Goal: Transaction & Acquisition: Purchase product/service

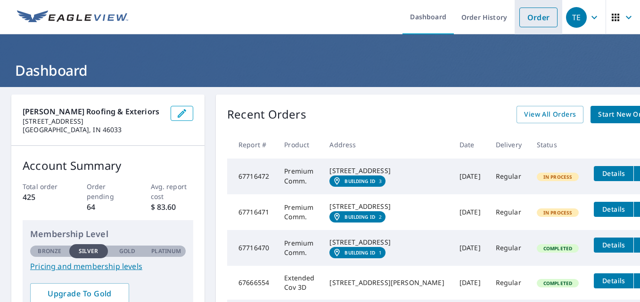
click at [529, 17] on link "Order" at bounding box center [538, 18] width 38 height 20
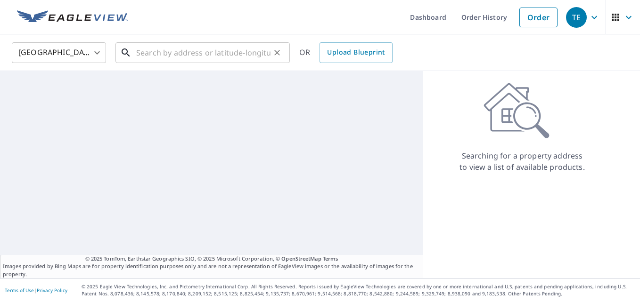
click at [166, 51] on input "text" at bounding box center [203, 53] width 134 height 26
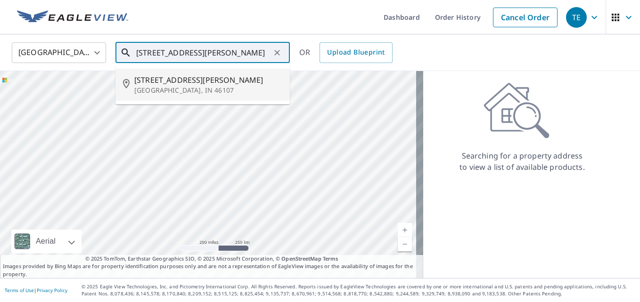
click at [166, 90] on p "[GEOGRAPHIC_DATA], IN 46107" at bounding box center [208, 90] width 148 height 9
type input "[STREET_ADDRESS][PERSON_NAME]"
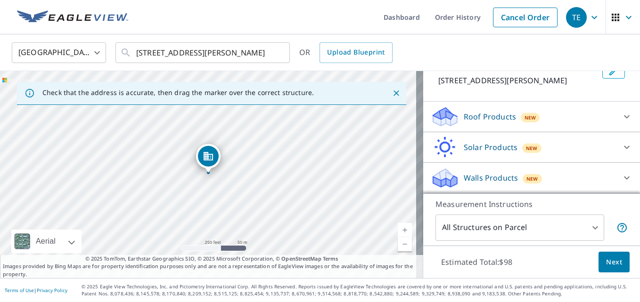
scroll to position [4, 0]
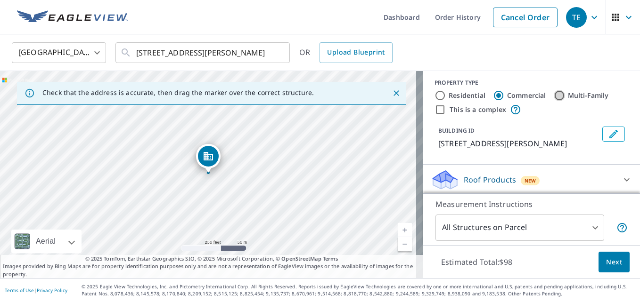
click at [555, 97] on input "Multi-Family" at bounding box center [559, 95] width 11 height 11
radio input "true"
type input "2"
click at [493, 94] on input "Commercial" at bounding box center [498, 95] width 11 height 11
radio input "true"
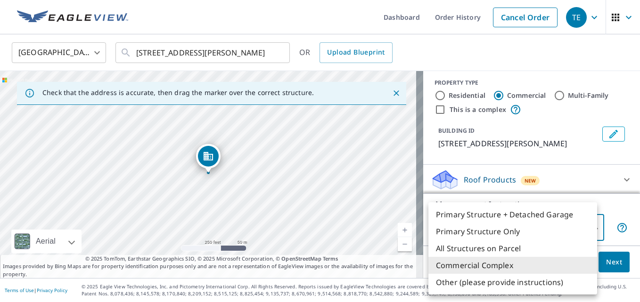
click at [590, 231] on body "TE TE Dashboard Order History Cancel Order TE [GEOGRAPHIC_DATA] [GEOGRAPHIC_DAT…" at bounding box center [320, 151] width 640 height 302
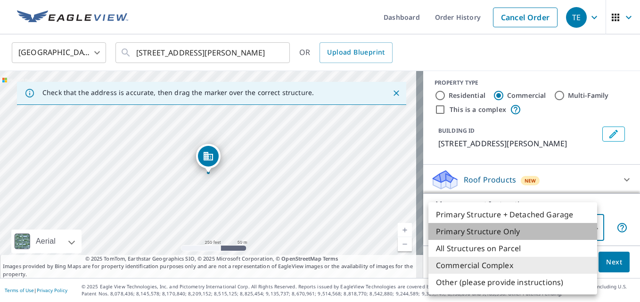
click at [476, 231] on li "Primary Structure Only" at bounding box center [512, 231] width 169 height 17
type input "2"
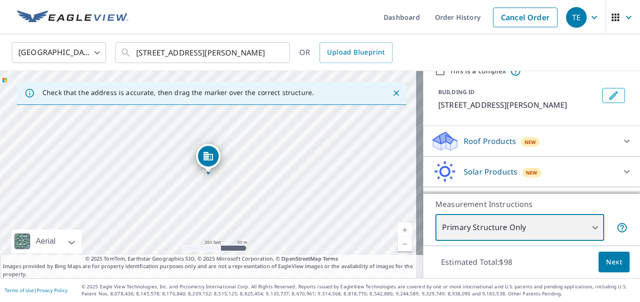
scroll to position [43, 0]
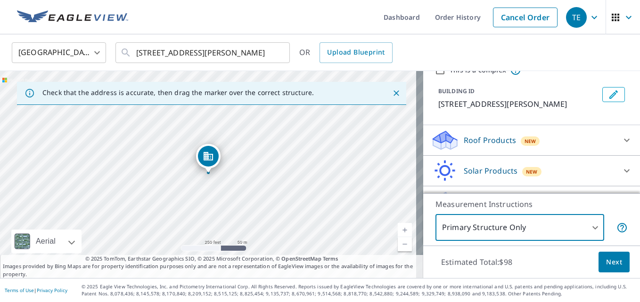
click at [398, 226] on link "Current Level 17, Zoom In" at bounding box center [405, 230] width 14 height 14
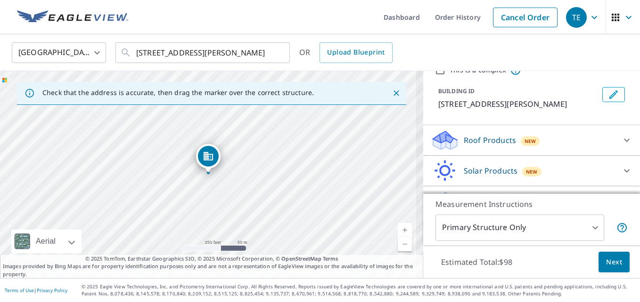
click at [398, 226] on link "Current Level 17, Zoom In" at bounding box center [405, 230] width 14 height 14
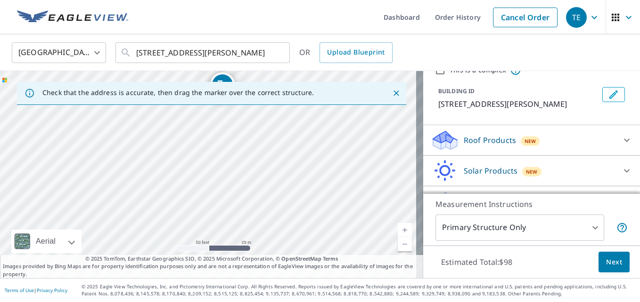
drag, startPoint x: 271, startPoint y: 189, endPoint x: 285, endPoint y: 118, distance: 73.0
click at [285, 118] on div "[STREET_ADDRESS][PERSON_NAME]" at bounding box center [211, 174] width 423 height 207
click at [398, 246] on link "Current Level 19, Zoom Out" at bounding box center [405, 244] width 14 height 14
click at [398, 246] on link "Current Level 18, Zoom Out" at bounding box center [405, 244] width 14 height 14
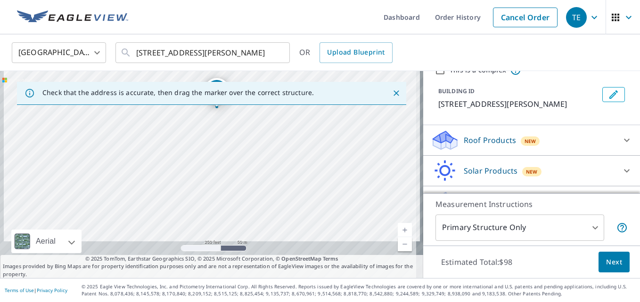
drag, startPoint x: 284, startPoint y: 196, endPoint x: 289, endPoint y: 147, distance: 48.3
click at [289, 147] on div "[STREET_ADDRESS][PERSON_NAME]" at bounding box center [211, 174] width 423 height 207
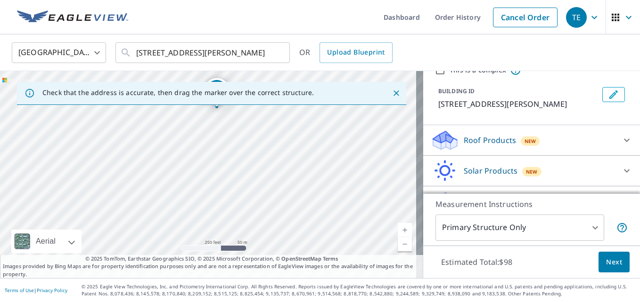
click at [401, 229] on link "Current Level 17, Zoom In" at bounding box center [405, 230] width 14 height 14
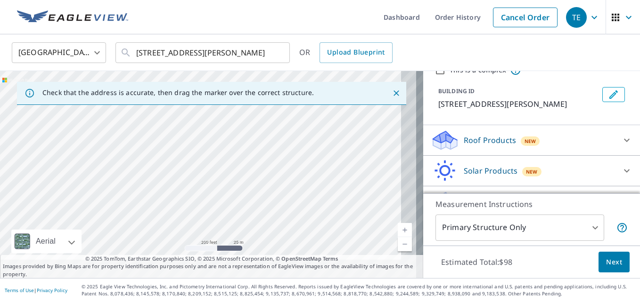
drag, startPoint x: 247, startPoint y: 181, endPoint x: 219, endPoint y: 124, distance: 63.2
click at [219, 124] on div "[STREET_ADDRESS][PERSON_NAME]" at bounding box center [211, 174] width 423 height 207
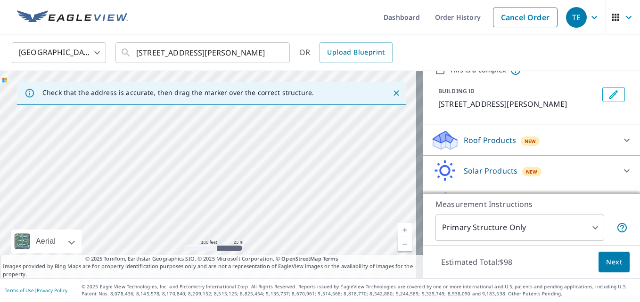
click at [260, 193] on div "[STREET_ADDRESS][PERSON_NAME]" at bounding box center [211, 174] width 423 height 207
drag, startPoint x: 233, startPoint y: 190, endPoint x: 231, endPoint y: 195, distance: 5.1
click at [231, 195] on div "[STREET_ADDRESS][PERSON_NAME]" at bounding box center [211, 174] width 423 height 207
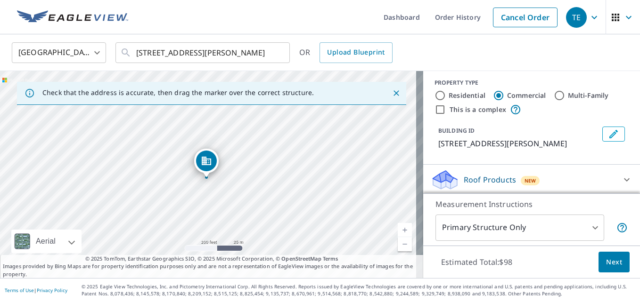
scroll to position [0, 0]
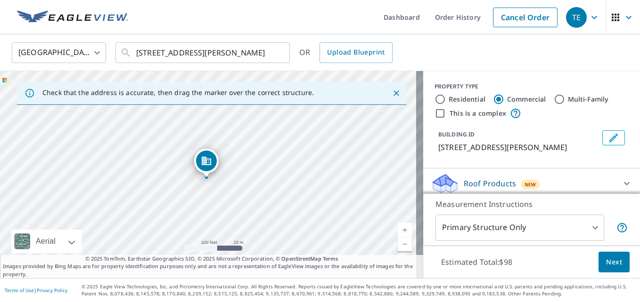
click at [434, 117] on input "This is a complex" at bounding box center [439, 113] width 11 height 11
checkbox input "true"
type input "4"
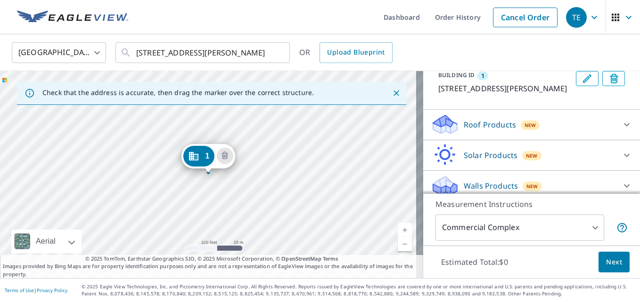
scroll to position [78, 0]
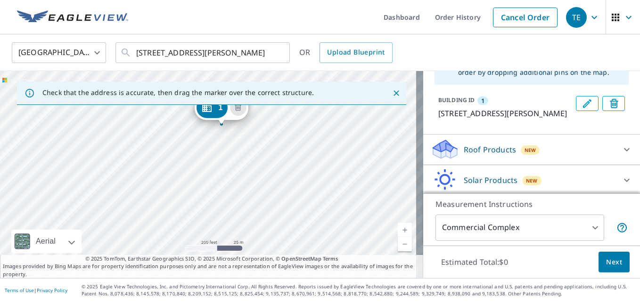
drag, startPoint x: 245, startPoint y: 192, endPoint x: 258, endPoint y: 143, distance: 50.3
click at [258, 143] on div "1 [STREET_ADDRESS][PERSON_NAME]" at bounding box center [211, 174] width 423 height 207
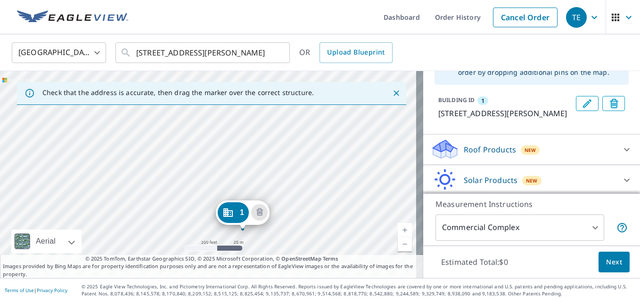
drag, startPoint x: 220, startPoint y: 112, endPoint x: 242, endPoint y: 218, distance: 108.2
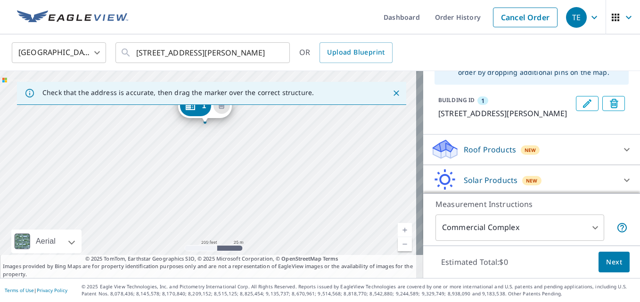
drag, startPoint x: 219, startPoint y: 203, endPoint x: 216, endPoint y: 152, distance: 50.5
click at [216, 152] on div "1 [STREET_ADDRESS][PERSON_NAME]" at bounding box center [211, 174] width 423 height 207
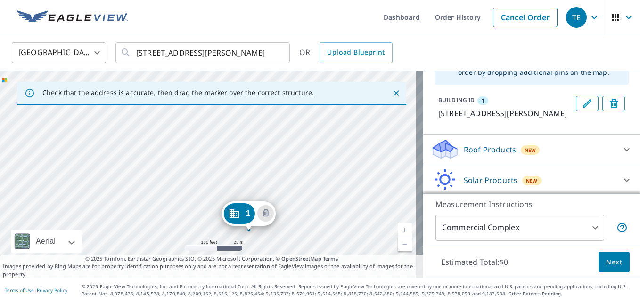
drag, startPoint x: 200, startPoint y: 108, endPoint x: 244, endPoint y: 216, distance: 116.4
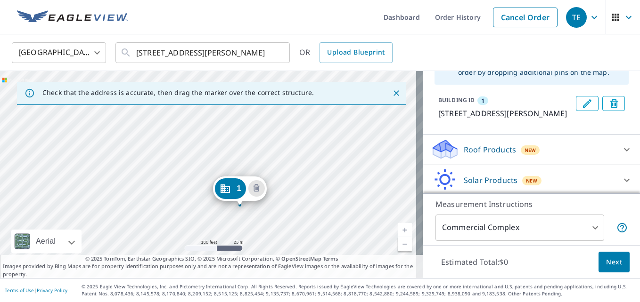
drag, startPoint x: 208, startPoint y: 129, endPoint x: 239, endPoint y: 161, distance: 45.3
click at [239, 161] on div "1 [STREET_ADDRESS][PERSON_NAME]" at bounding box center [211, 174] width 423 height 207
click at [142, 151] on div "1 [STREET_ADDRESS][PERSON_NAME]" at bounding box center [211, 174] width 423 height 207
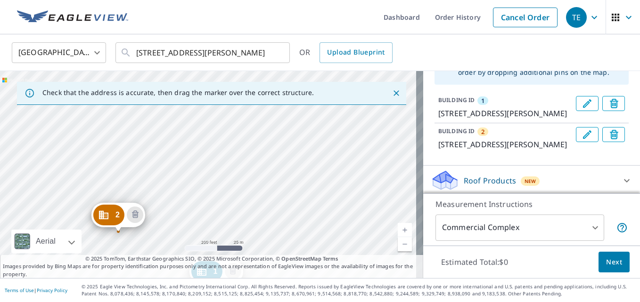
drag, startPoint x: 149, startPoint y: 138, endPoint x: 147, endPoint y: 273, distance: 135.2
click at [147, 273] on div "Check that the address is accurate, then drag the marker over the correct struc…" at bounding box center [211, 174] width 423 height 207
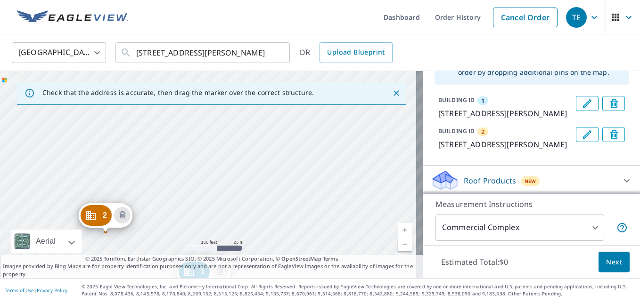
drag, startPoint x: 151, startPoint y: 131, endPoint x: 145, endPoint y: 256, distance: 125.0
click at [145, 256] on div "Check that the address is accurate, then drag the marker over the correct struc…" at bounding box center [211, 174] width 423 height 207
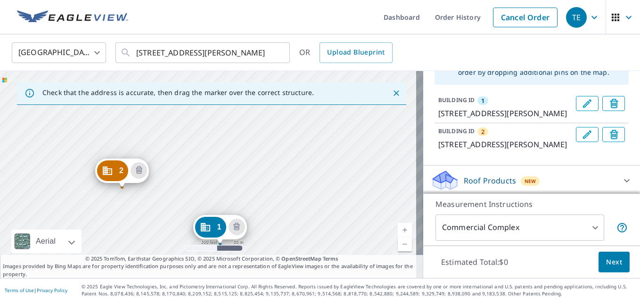
drag, startPoint x: 157, startPoint y: 219, endPoint x: 162, endPoint y: 208, distance: 12.0
click at [162, 208] on div "2 [STREET_ADDRESS][PERSON_NAME] 1 [STREET_ADDRESS][PERSON_NAME][PERSON_NAME]" at bounding box center [211, 174] width 423 height 207
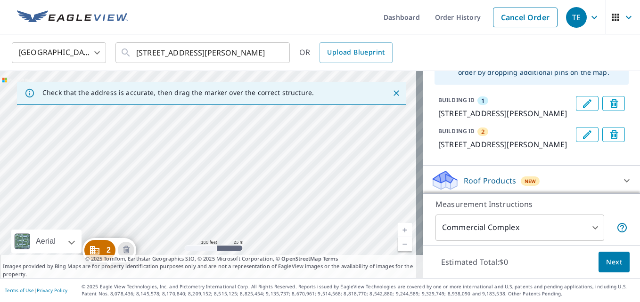
drag, startPoint x: 178, startPoint y: 165, endPoint x: 160, endPoint y: 265, distance: 101.0
click at [160, 265] on div "Check that the address is accurate, then drag the marker over the correct struc…" at bounding box center [211, 174] width 423 height 207
click at [166, 238] on div "2 [STREET_ADDRESS][PERSON_NAME] 1 [STREET_ADDRESS][PERSON_NAME][PERSON_NAME]" at bounding box center [211, 174] width 423 height 207
click at [185, 183] on div "2 [STREET_ADDRESS][PERSON_NAME] 1 [STREET_ADDRESS][PERSON_NAME][PERSON_NAME]" at bounding box center [211, 174] width 423 height 207
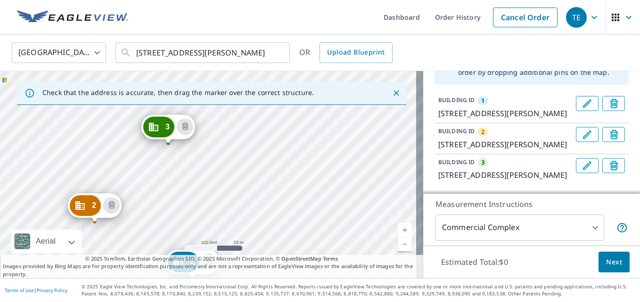
drag, startPoint x: 149, startPoint y: 139, endPoint x: 146, endPoint y: 270, distance: 131.9
click at [146, 270] on div "Check that the address is accurate, then drag the marker over the correct struc…" at bounding box center [211, 174] width 423 height 207
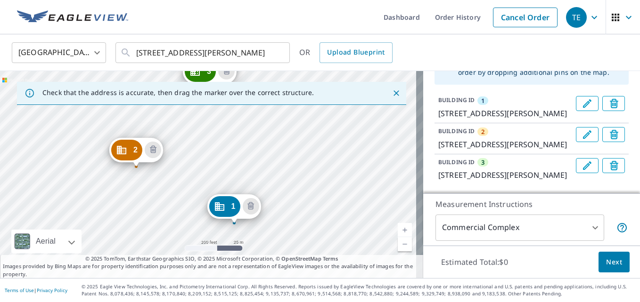
click at [175, 189] on div "2 [STREET_ADDRESS][PERSON_NAME] 3 [STREET_ADDRESS][PERSON_NAME][PERSON_NAME] 1 …" at bounding box center [211, 174] width 423 height 207
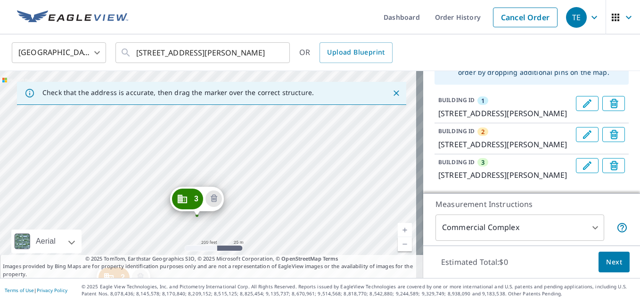
drag, startPoint x: 196, startPoint y: 126, endPoint x: 181, endPoint y: 273, distance: 147.3
click at [181, 273] on div "Check that the address is accurate, then drag the marker over the correct struc…" at bounding box center [211, 174] width 423 height 207
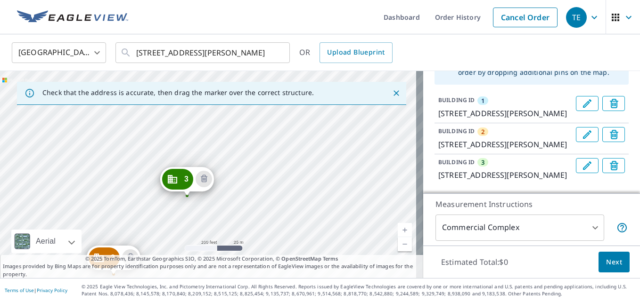
click at [173, 234] on div "2 [STREET_ADDRESS][PERSON_NAME] 3 [STREET_ADDRESS][PERSON_NAME][PERSON_NAME] 1 …" at bounding box center [211, 174] width 423 height 207
click at [205, 126] on div "2 [STREET_ADDRESS][PERSON_NAME] 3 [STREET_ADDRESS][PERSON_NAME][PERSON_NAME] 1 …" at bounding box center [211, 174] width 423 height 207
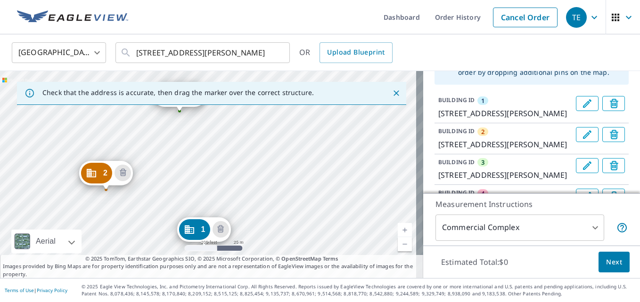
drag, startPoint x: 182, startPoint y: 118, endPoint x: 176, endPoint y: 243, distance: 125.0
click at [176, 243] on div "2 [STREET_ADDRESS][PERSON_NAME] 3 [STREET_ADDRESS][PERSON_NAME][PERSON_NAME] 4 …" at bounding box center [211, 174] width 423 height 207
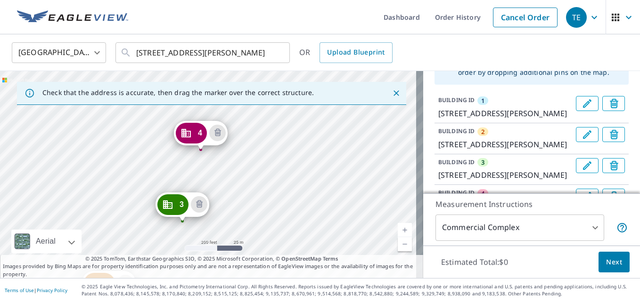
drag, startPoint x: 149, startPoint y: 194, endPoint x: 156, endPoint y: 271, distance: 78.1
click at [156, 271] on div "Check that the address is accurate, then drag the marker over the correct struc…" at bounding box center [211, 174] width 423 height 207
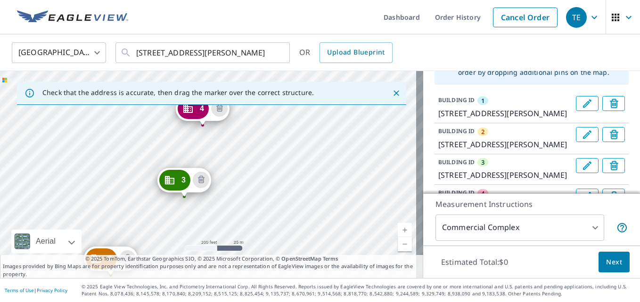
click at [155, 227] on div "2 [STREET_ADDRESS][PERSON_NAME] 3 [STREET_ADDRESS][PERSON_NAME][PERSON_NAME] 4 …" at bounding box center [211, 174] width 423 height 207
click at [154, 113] on div "2 [STREET_ADDRESS][PERSON_NAME] 3 [STREET_ADDRESS][PERSON_NAME][PERSON_NAME] 4 …" at bounding box center [211, 174] width 423 height 207
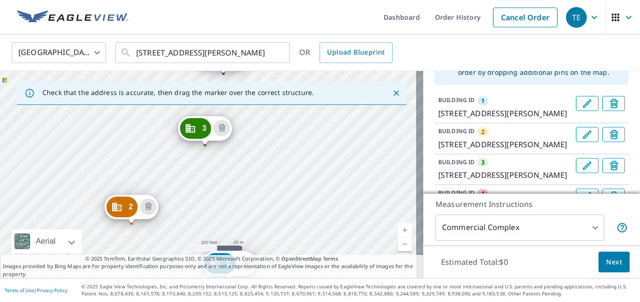
drag, startPoint x: 149, startPoint y: 134, endPoint x: 176, endPoint y: 289, distance: 157.4
click at [176, 289] on div "Dashboard Order History Cancel Order TE [GEOGRAPHIC_DATA] US ​ [STREET_ADDRESS]…" at bounding box center [320, 151] width 640 height 302
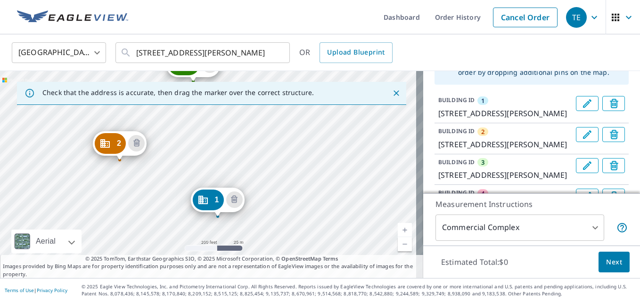
click at [158, 178] on div "2 [STREET_ADDRESS][PERSON_NAME] 3 [STREET_ADDRESS][PERSON_NAME][PERSON_NAME] 4 …" at bounding box center [211, 174] width 423 height 207
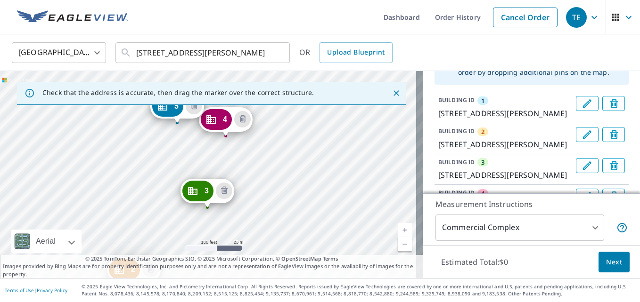
drag, startPoint x: 171, startPoint y: 127, endPoint x: 187, endPoint y: 258, distance: 131.9
click at [187, 258] on div "Check that the address is accurate, then drag the marker over the correct struc…" at bounding box center [211, 174] width 423 height 207
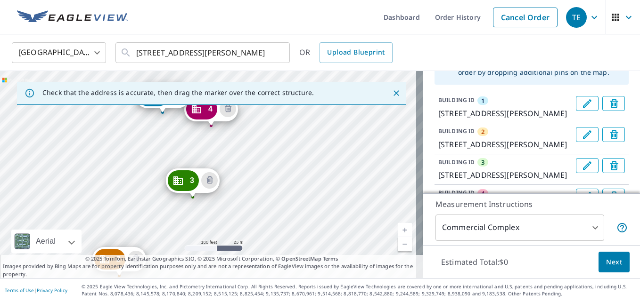
click at [171, 243] on div "2 [STREET_ADDRESS][PERSON_NAME] 3 [STREET_ADDRESS][PERSON_NAME][PERSON_NAME] 4 …" at bounding box center [211, 174] width 423 height 207
click at [101, 140] on div "2 [STREET_ADDRESS][PERSON_NAME] 3 [STREET_ADDRESS][PERSON_NAME][PERSON_NAME] 4 …" at bounding box center [211, 174] width 423 height 207
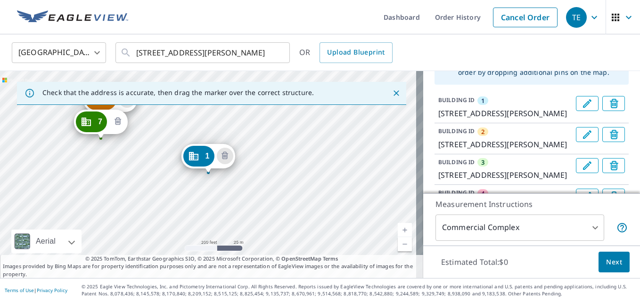
click at [118, 126] on icon "Delete building 7" at bounding box center [117, 121] width 11 height 11
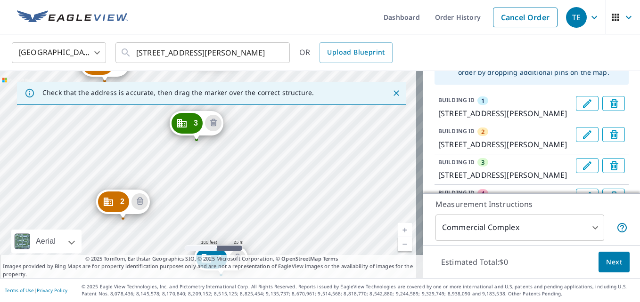
drag, startPoint x: 137, startPoint y: 151, endPoint x: 144, endPoint y: 275, distance: 124.1
click at [144, 275] on div "Check that the address is accurate, then drag the marker over the correct struc…" at bounding box center [211, 174] width 423 height 207
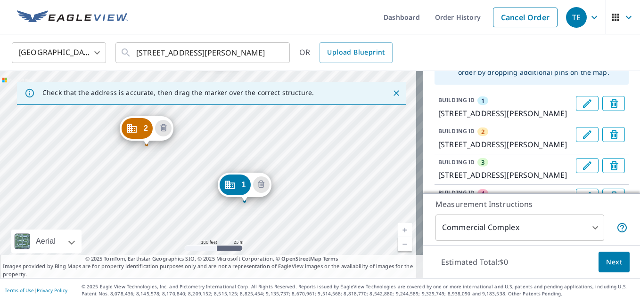
click at [173, 180] on div "2 [STREET_ADDRESS][PERSON_NAME] 3 [STREET_ADDRESS][PERSON_NAME][PERSON_NAME] 4 …" at bounding box center [211, 174] width 423 height 207
click at [401, 247] on link "Current Level 18, Zoom Out" at bounding box center [405, 244] width 14 height 14
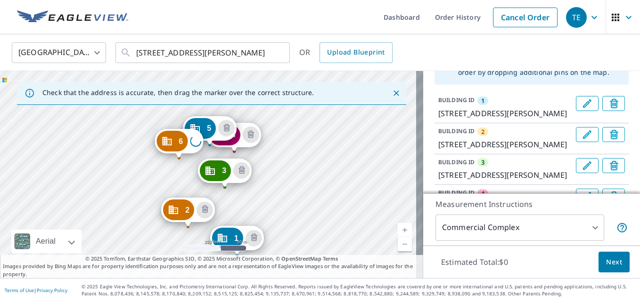
drag, startPoint x: 254, startPoint y: 131, endPoint x: 265, endPoint y: 197, distance: 67.8
click at [265, 197] on div "2 [STREET_ADDRESS][PERSON_NAME] 3 [STREET_ADDRESS][PERSON_NAME][PERSON_NAME] 4 …" at bounding box center [211, 174] width 423 height 207
click at [400, 230] on link "Current Level 17, Zoom In" at bounding box center [405, 230] width 14 height 14
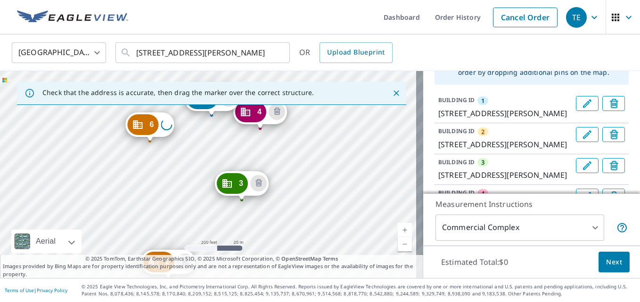
click at [400, 230] on link "Current Level 18, Zoom In" at bounding box center [405, 230] width 14 height 14
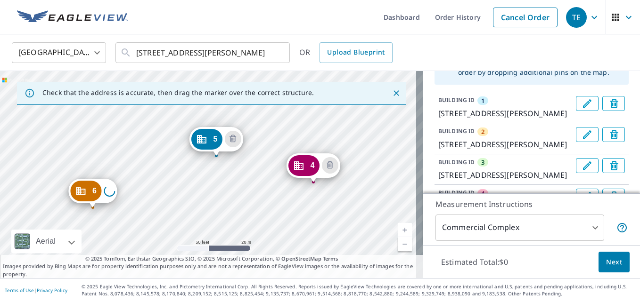
drag, startPoint x: 254, startPoint y: 145, endPoint x: 255, endPoint y: 243, distance: 98.0
click at [255, 243] on div "2 [STREET_ADDRESS][PERSON_NAME] 3 [STREET_ADDRESS][PERSON_NAME][PERSON_NAME] 4 …" at bounding box center [211, 174] width 423 height 207
drag, startPoint x: 309, startPoint y: 170, endPoint x: 317, endPoint y: 177, distance: 10.4
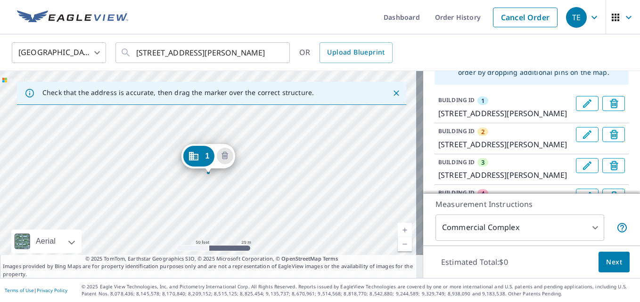
click at [398, 243] on link "Current Level 19, Zoom Out" at bounding box center [405, 244] width 14 height 14
click at [398, 243] on link "Current Level 18, Zoom Out" at bounding box center [405, 244] width 14 height 14
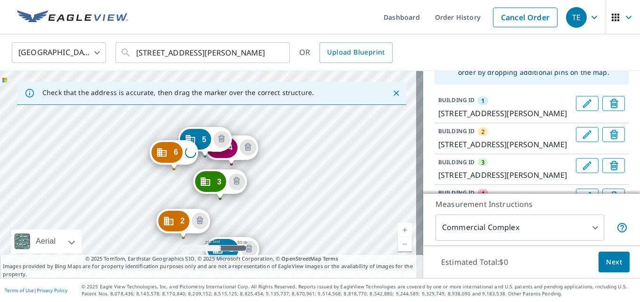
drag, startPoint x: 259, startPoint y: 135, endPoint x: 283, endPoint y: 228, distance: 96.3
click at [283, 228] on div "2 [STREET_ADDRESS][PERSON_NAME] 3 [STREET_ADDRESS][PERSON_NAME][PERSON_NAME] 4 …" at bounding box center [211, 174] width 423 height 207
click at [584, 228] on body "TE TE Dashboard Order History Cancel Order TE [GEOGRAPHIC_DATA] [GEOGRAPHIC_DAT…" at bounding box center [320, 151] width 640 height 302
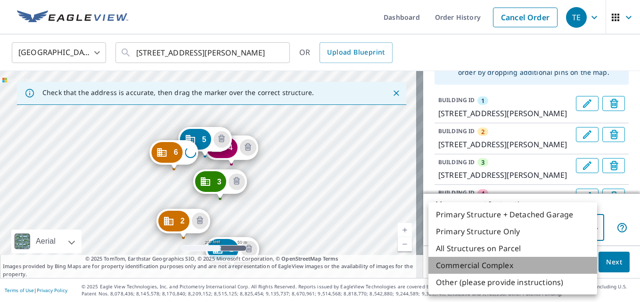
click at [528, 267] on li "Commercial Complex" at bounding box center [512, 265] width 169 height 17
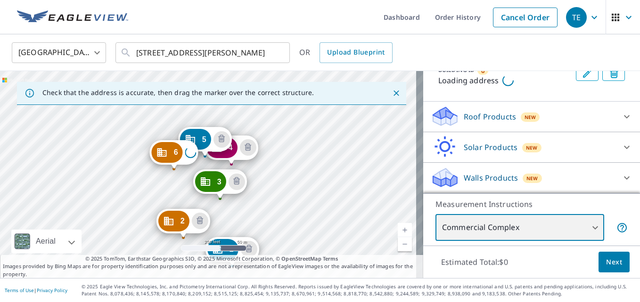
scroll to position [304, 0]
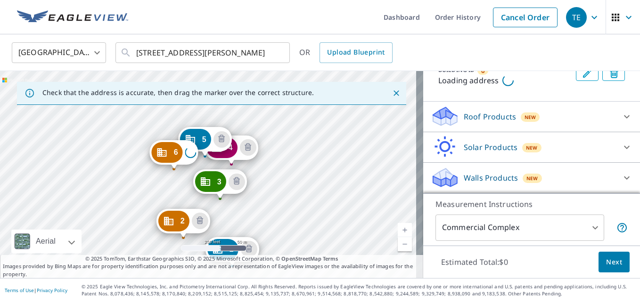
drag, startPoint x: 501, startPoint y: 146, endPoint x: 578, endPoint y: 137, distance: 77.4
click at [578, 132] on div "Roof Products New Premium $84.25 Gutter $23.25 Bid Perfect™ $49" at bounding box center [531, 117] width 217 height 31
click at [578, 128] on div "Roof Products New" at bounding box center [523, 117] width 185 height 22
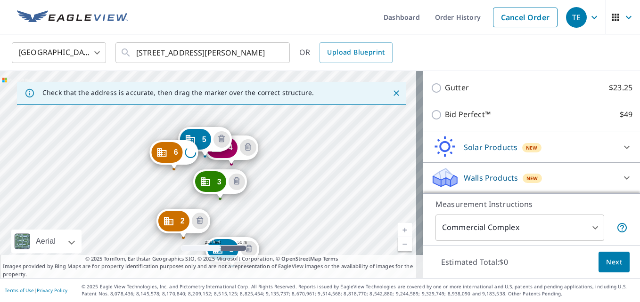
scroll to position [358, 0]
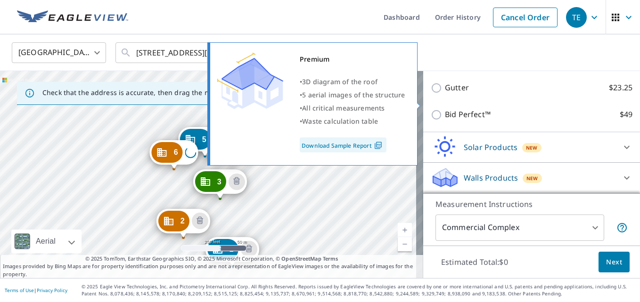
click at [433, 67] on input "Premium $84.25" at bounding box center [438, 61] width 14 height 11
checkbox input "true"
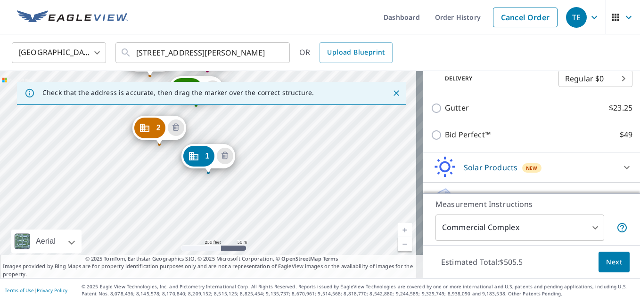
click at [606, 261] on span "Next" at bounding box center [614, 263] width 16 height 12
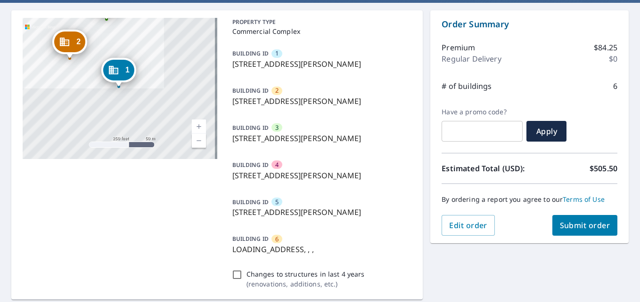
scroll to position [82, 0]
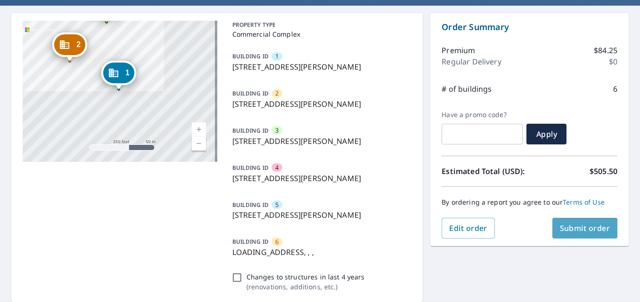
click at [563, 229] on span "Submit order" at bounding box center [585, 228] width 50 height 10
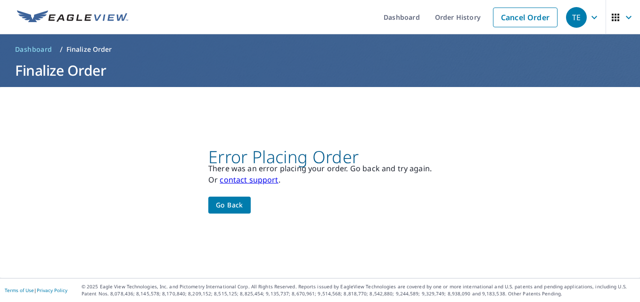
scroll to position [0, 0]
click at [217, 203] on span "Go back" at bounding box center [229, 206] width 27 height 12
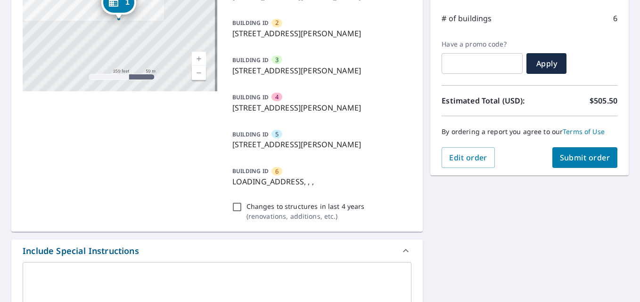
scroll to position [154, 0]
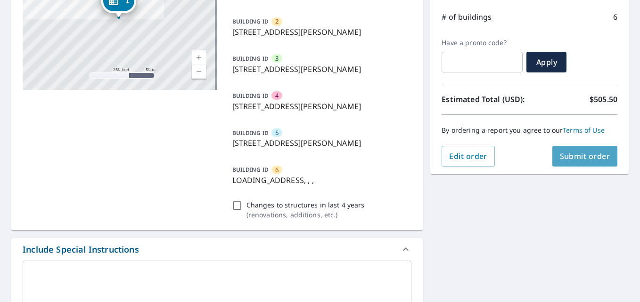
click at [573, 156] on span "Submit order" at bounding box center [585, 156] width 50 height 10
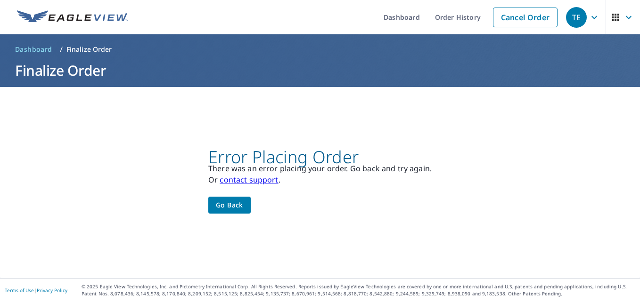
scroll to position [0, 0]
click at [240, 209] on span "Go back" at bounding box center [229, 206] width 27 height 12
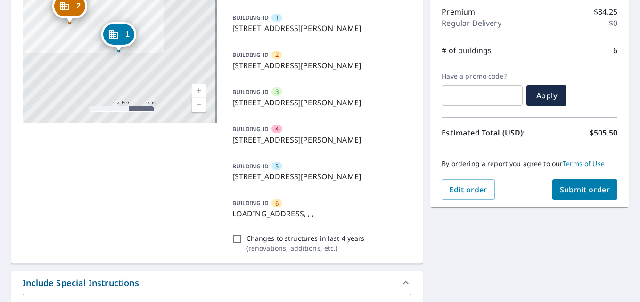
scroll to position [138, 0]
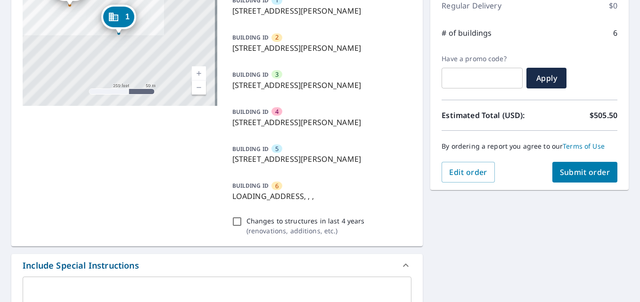
click at [196, 91] on link "Current Level 17, Zoom Out" at bounding box center [199, 88] width 14 height 14
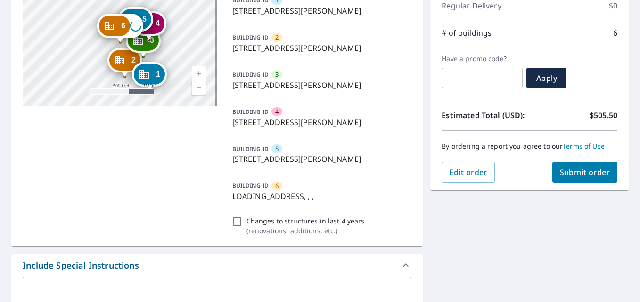
drag, startPoint x: 131, startPoint y: 45, endPoint x: 161, endPoint y: 101, distance: 64.1
click at [161, 101] on div "2 [STREET_ADDRESS][PERSON_NAME] 3 [STREET_ADDRESS][PERSON_NAME][PERSON_NAME] 4 …" at bounding box center [120, 35] width 195 height 141
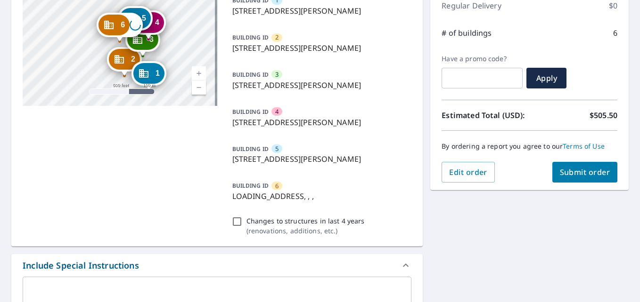
click at [196, 71] on link "Current Level 16, Zoom In" at bounding box center [199, 73] width 14 height 14
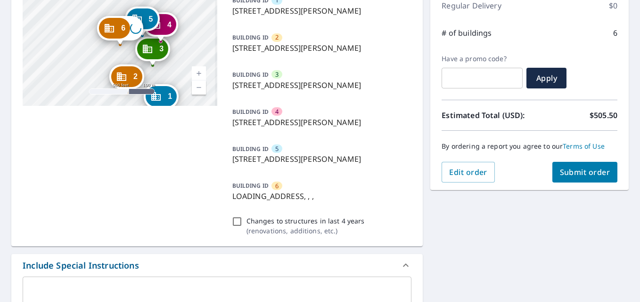
click at [196, 71] on link "Current Level 16.491853096329677, Zoom In" at bounding box center [199, 73] width 14 height 14
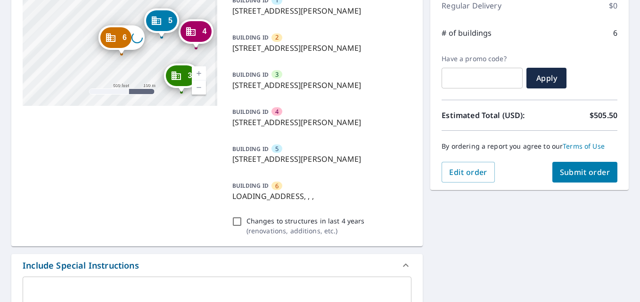
click at [196, 71] on link "Current Level 17.353965383227447, Zoom In" at bounding box center [199, 73] width 14 height 14
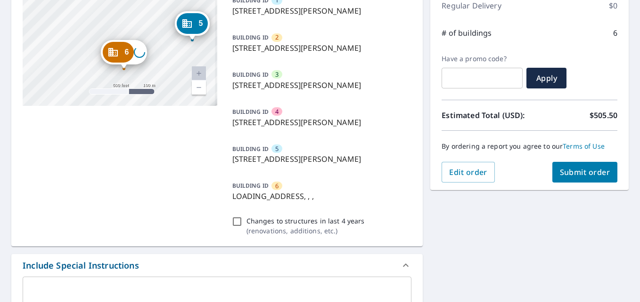
click at [196, 71] on link "Current Level 17.937920715218734, Zoom In Disabled" at bounding box center [199, 73] width 14 height 14
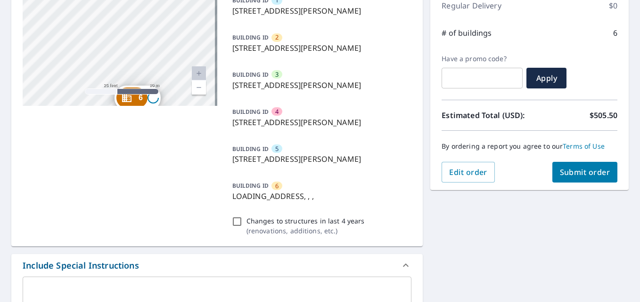
drag, startPoint x: 156, startPoint y: 49, endPoint x: 154, endPoint y: -17, distance: 66.0
click at [154, 0] on html "TE TE Dashboard Order History Cancel Order TE Dashboard / Finalize Order Finali…" at bounding box center [320, 151] width 640 height 302
click at [139, 0] on div "2 [STREET_ADDRESS][PERSON_NAME] 3 [STREET_ADDRESS][PERSON_NAME][PERSON_NAME] 4 …" at bounding box center [120, 35] width 195 height 141
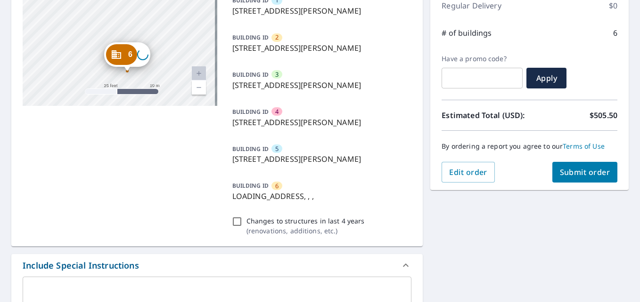
drag, startPoint x: 115, startPoint y: 97, endPoint x: 123, endPoint y: 54, distance: 43.2
click at [123, 54] on div "6" at bounding box center [121, 54] width 31 height 21
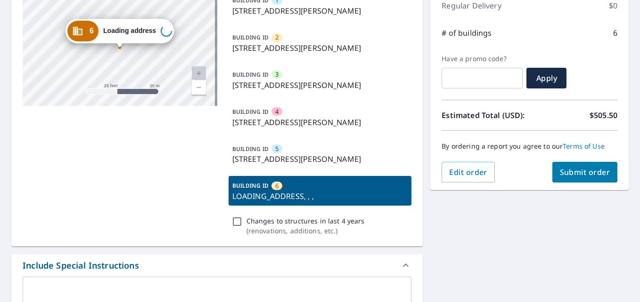
drag, startPoint x: 120, startPoint y: 23, endPoint x: 121, endPoint y: 37, distance: 14.2
click at [121, 37] on div "6 Loading address" at bounding box center [119, 31] width 108 height 24
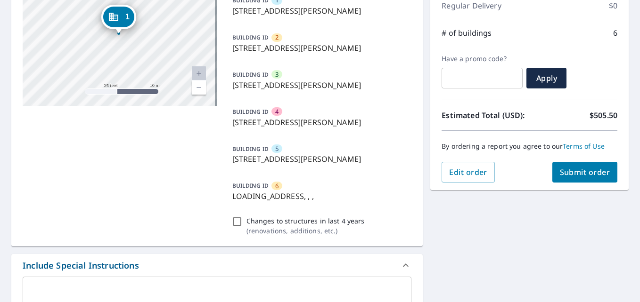
click at [193, 88] on link "Current Level 20, Zoom Out" at bounding box center [199, 88] width 14 height 14
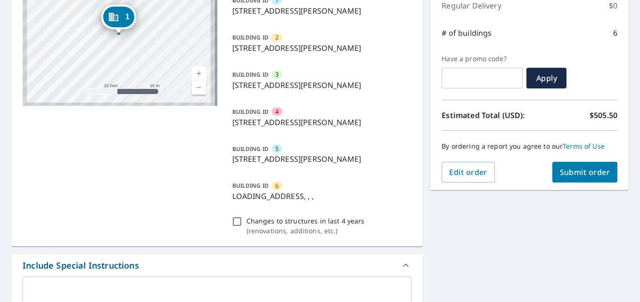
click at [193, 88] on link "Current Level 20, Zoom Out" at bounding box center [199, 88] width 14 height 14
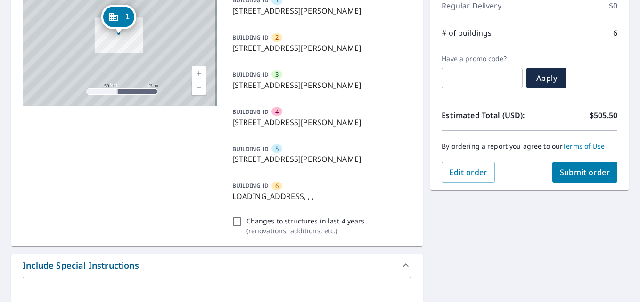
click at [193, 88] on link "Current Level 19, Zoom Out" at bounding box center [199, 88] width 14 height 14
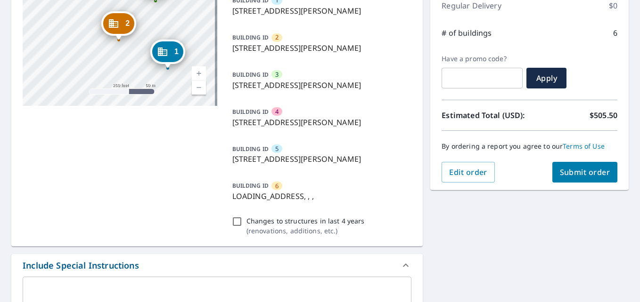
drag, startPoint x: 131, startPoint y: 39, endPoint x: 180, endPoint y: 73, distance: 60.1
click at [180, 73] on div "2 [STREET_ADDRESS][PERSON_NAME] 3 [STREET_ADDRESS][PERSON_NAME][PERSON_NAME] 4 …" at bounding box center [120, 35] width 195 height 141
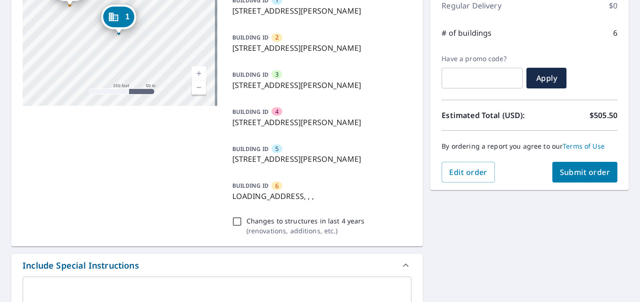
click at [195, 73] on link "Current Level 17, Zoom In" at bounding box center [199, 73] width 14 height 14
click at [195, 73] on link "Current Level 18, Zoom In" at bounding box center [199, 73] width 14 height 14
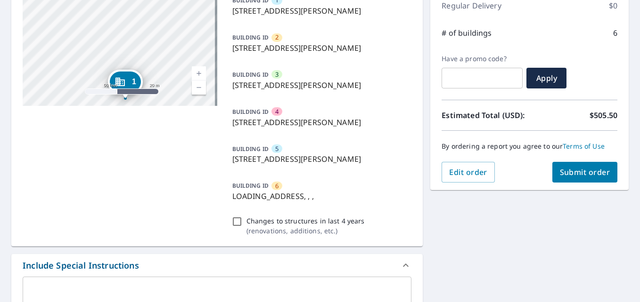
drag, startPoint x: 168, startPoint y: 40, endPoint x: 201, endPoint y: 151, distance: 116.0
click at [201, 151] on div "2 [STREET_ADDRESS][PERSON_NAME] 3 [STREET_ADDRESS][PERSON_NAME] 4 [STREET_ADDRE…" at bounding box center [216, 102] width 411 height 290
click at [106, 41] on div "2 [STREET_ADDRESS][PERSON_NAME] 3 [STREET_ADDRESS][PERSON_NAME][PERSON_NAME] 4 …" at bounding box center [120, 35] width 195 height 141
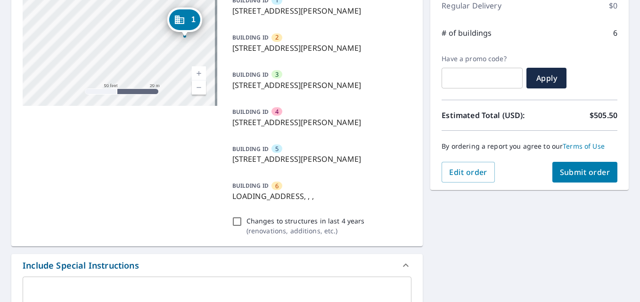
drag, startPoint x: 77, startPoint y: 34, endPoint x: 306, endPoint y: 162, distance: 262.0
click at [306, 162] on div "2 [STREET_ADDRESS][PERSON_NAME] 3 [STREET_ADDRESS][PERSON_NAME] 4 [STREET_ADDRE…" at bounding box center [216, 102] width 411 height 290
click at [150, 70] on div "2 [STREET_ADDRESS][PERSON_NAME] 3 [STREET_ADDRESS][PERSON_NAME][PERSON_NAME] 4 …" at bounding box center [120, 35] width 195 height 141
drag, startPoint x: 89, startPoint y: 51, endPoint x: 232, endPoint y: 139, distance: 168.4
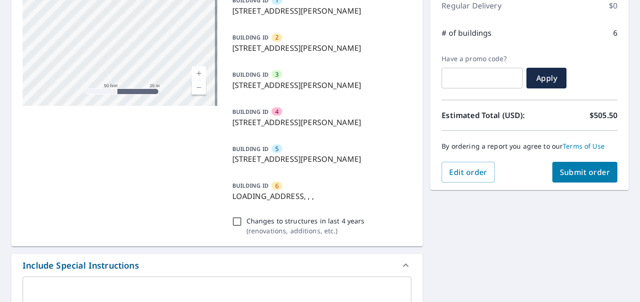
click at [232, 139] on div "2 [STREET_ADDRESS][PERSON_NAME] 3 [STREET_ADDRESS][PERSON_NAME] 4 [STREET_ADDRE…" at bounding box center [216, 102] width 411 height 290
click at [192, 89] on link "Current Level 19, Zoom Out" at bounding box center [199, 88] width 14 height 14
click at [192, 89] on link "Current Level 18, Zoom Out" at bounding box center [199, 88] width 14 height 14
click at [149, 53] on div "2 [STREET_ADDRESS][PERSON_NAME] 3 [STREET_ADDRESS][PERSON_NAME][PERSON_NAME] 4 …" at bounding box center [120, 35] width 195 height 141
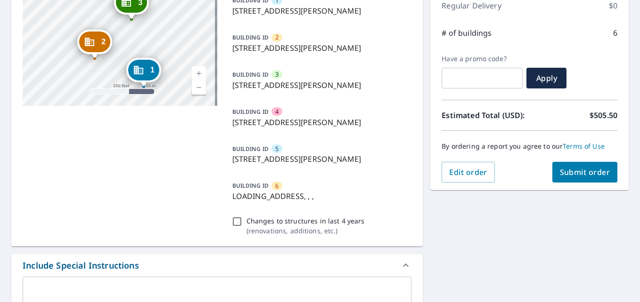
drag, startPoint x: 72, startPoint y: 17, endPoint x: 144, endPoint y: 121, distance: 126.6
click at [144, 121] on div "2 [STREET_ADDRESS][PERSON_NAME] 3 [STREET_ADDRESS][PERSON_NAME] 4 [STREET_ADDRE…" at bounding box center [216, 102] width 411 height 290
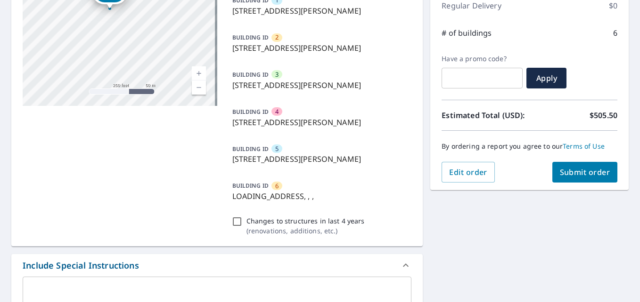
click at [131, 79] on div "2 [STREET_ADDRESS][PERSON_NAME] 3 [STREET_ADDRESS][PERSON_NAME][PERSON_NAME] 4 …" at bounding box center [120, 35] width 195 height 141
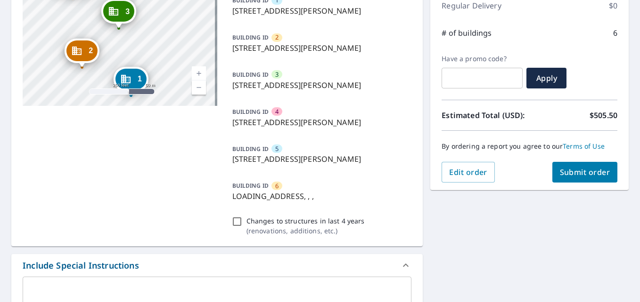
drag, startPoint x: 77, startPoint y: 18, endPoint x: 101, endPoint y: 113, distance: 97.7
click at [101, 113] on div "2 [STREET_ADDRESS][PERSON_NAME] 3 [STREET_ADDRESS][PERSON_NAME] 4 [STREET_ADDRE…" at bounding box center [216, 102] width 411 height 290
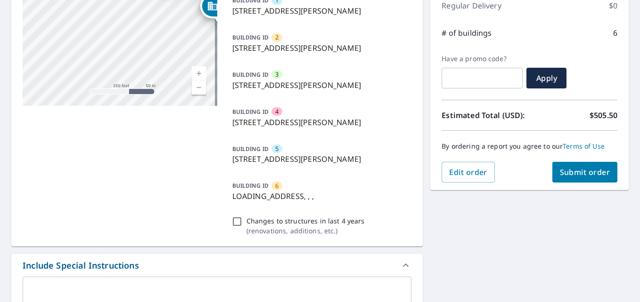
click at [197, 91] on link "Current Level 17, Zoom Out" at bounding box center [199, 88] width 14 height 14
click at [197, 91] on link "Current Level 16, Zoom Out" at bounding box center [199, 88] width 14 height 14
click at [197, 91] on link "Current Level 15, Zoom Out" at bounding box center [199, 88] width 14 height 14
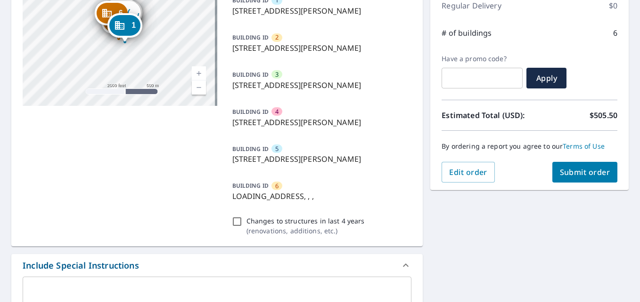
click at [140, 137] on div "2 [STREET_ADDRESS][PERSON_NAME] 3 [STREET_ADDRESS][PERSON_NAME] 4 [STREET_ADDRE…" at bounding box center [216, 102] width 411 height 290
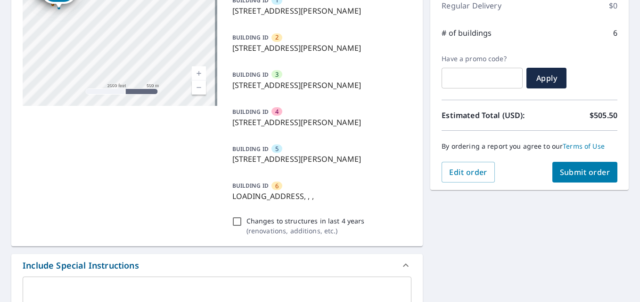
click at [180, 248] on div "2 [STREET_ADDRESS][PERSON_NAME] 3 [STREET_ADDRESS][PERSON_NAME] 4 [STREET_ADDRE…" at bounding box center [216, 271] width 411 height 628
click at [155, 159] on div "2 [STREET_ADDRESS][PERSON_NAME] 3 [STREET_ADDRESS][PERSON_NAME] 4 [STREET_ADDRE…" at bounding box center [216, 102] width 411 height 290
drag, startPoint x: 134, startPoint y: 58, endPoint x: 142, endPoint y: 138, distance: 79.5
click at [142, 138] on div "2 [STREET_ADDRESS][PERSON_NAME] 3 [STREET_ADDRESS][PERSON_NAME] 4 [STREET_ADDRE…" at bounding box center [216, 102] width 411 height 290
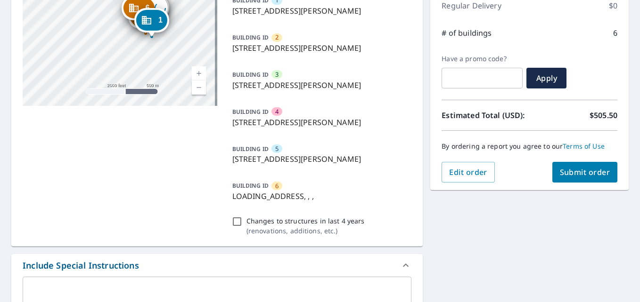
click at [182, 121] on div "2 [STREET_ADDRESS][PERSON_NAME] 3 [STREET_ADDRESS][PERSON_NAME] 4 [STREET_ADDRE…" at bounding box center [216, 102] width 411 height 290
click at [208, 164] on div "2 [STREET_ADDRESS][PERSON_NAME] 3 [STREET_ADDRESS][PERSON_NAME] 4 [STREET_ADDRE…" at bounding box center [216, 102] width 411 height 290
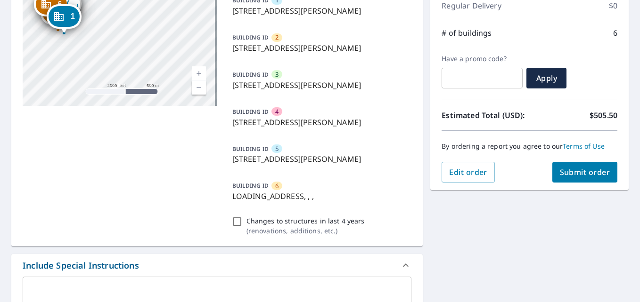
click at [143, 192] on div "2 [STREET_ADDRESS][PERSON_NAME] 3 [STREET_ADDRESS][PERSON_NAME] 4 [STREET_ADDRE…" at bounding box center [216, 102] width 411 height 290
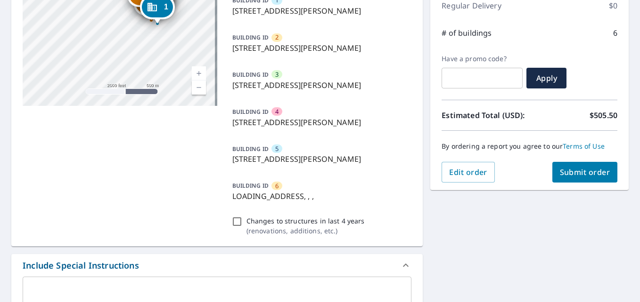
click at [196, 69] on link "Current Level 14, Zoom In" at bounding box center [199, 73] width 14 height 14
click at [196, 69] on link "Current Level 14.906890595608518, Zoom In" at bounding box center [199, 73] width 14 height 14
drag, startPoint x: 179, startPoint y: 26, endPoint x: 47, endPoint y: 104, distance: 152.9
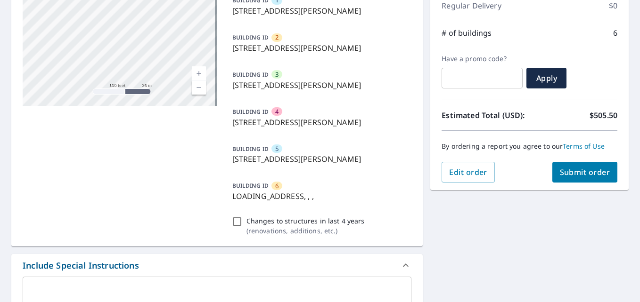
click at [47, 104] on div "2 [STREET_ADDRESS][PERSON_NAME] 3 [STREET_ADDRESS][PERSON_NAME][PERSON_NAME] 4 …" at bounding box center [120, 35] width 195 height 141
click at [199, 23] on div "2 [STREET_ADDRESS][PERSON_NAME] 3 [STREET_ADDRESS][PERSON_NAME][PERSON_NAME] 4 …" at bounding box center [120, 35] width 195 height 141
drag, startPoint x: 199, startPoint y: 23, endPoint x: 220, endPoint y: 84, distance: 65.3
click at [220, 84] on div "2 [STREET_ADDRESS][PERSON_NAME] 3 [STREET_ADDRESS][PERSON_NAME] 4 [STREET_ADDRE…" at bounding box center [216, 102] width 411 height 290
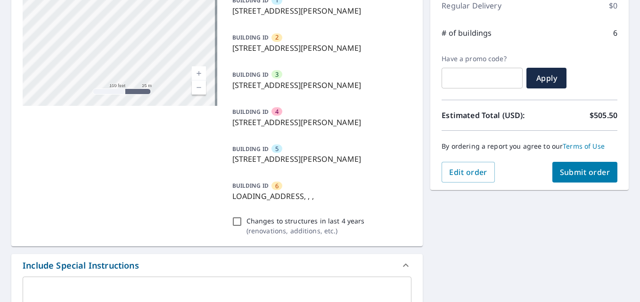
click at [207, 12] on div "2 [STREET_ADDRESS][PERSON_NAME] 3 [STREET_ADDRESS][PERSON_NAME][PERSON_NAME] 4 …" at bounding box center [120, 35] width 195 height 141
drag, startPoint x: 207, startPoint y: 12, endPoint x: 196, endPoint y: 143, distance: 131.4
click at [196, 143] on div "2 [STREET_ADDRESS][PERSON_NAME] 3 [STREET_ADDRESS][PERSON_NAME] 4 [STREET_ADDRE…" at bounding box center [216, 102] width 411 height 290
click at [207, 8] on div "2 [STREET_ADDRESS][PERSON_NAME] 3 [STREET_ADDRESS][PERSON_NAME][PERSON_NAME] 4 …" at bounding box center [120, 35] width 195 height 141
drag, startPoint x: 176, startPoint y: 9, endPoint x: 215, endPoint y: 76, distance: 76.8
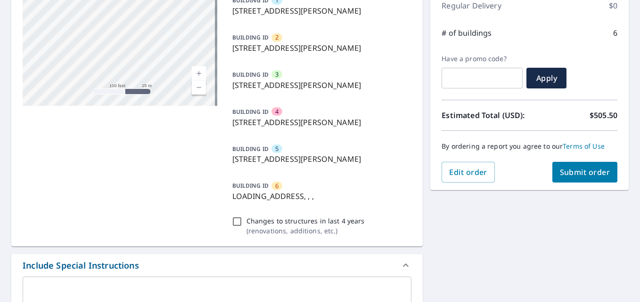
click at [215, 76] on div "2 [STREET_ADDRESS][PERSON_NAME] 3 [STREET_ADDRESS][PERSON_NAME] 4 [STREET_ADDRE…" at bounding box center [216, 102] width 411 height 290
click at [53, 251] on div "2 [STREET_ADDRESS][PERSON_NAME] 3 [STREET_ADDRESS][PERSON_NAME] 4 [STREET_ADDRE…" at bounding box center [216, 271] width 411 height 628
click at [249, 192] on p "LOADING_ADDRESS, , ," at bounding box center [320, 196] width 176 height 11
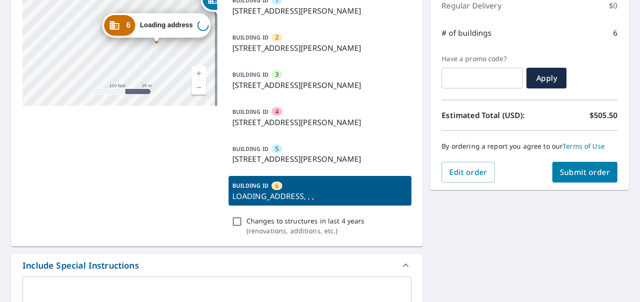
click at [148, 151] on div "1 [STREET_ADDRESS][PERSON_NAME] 2 [STREET_ADDRESS][PERSON_NAME] 3 [STREET_ADDRE…" at bounding box center [216, 102] width 411 height 290
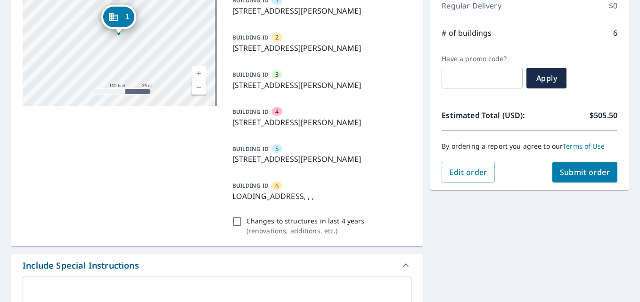
click at [252, 185] on p "BUILDING ID" at bounding box center [250, 186] width 36 height 8
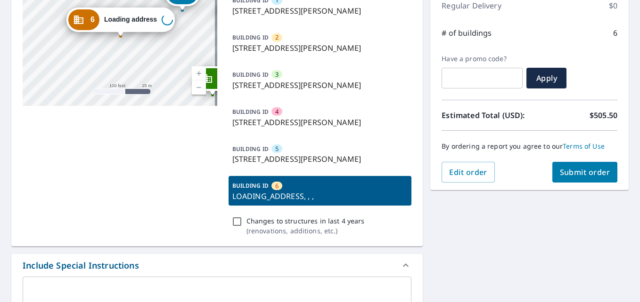
click at [105, 106] on div "1 [STREET_ADDRESS][PERSON_NAME] 2 [STREET_ADDRESS][PERSON_NAME] 3 [STREET_ADDRE…" at bounding box center [216, 102] width 411 height 290
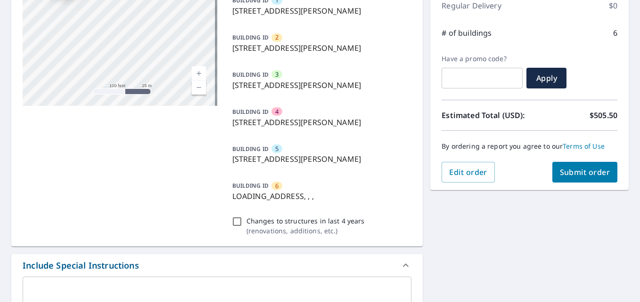
click at [88, 69] on div "2 [STREET_ADDRESS][PERSON_NAME] 3 [STREET_ADDRESS][PERSON_NAME][PERSON_NAME] 4 …" at bounding box center [120, 35] width 195 height 141
click at [106, 59] on div "2 [STREET_ADDRESS][PERSON_NAME] 3 [STREET_ADDRESS][PERSON_NAME][PERSON_NAME] 4 …" at bounding box center [120, 35] width 195 height 141
drag, startPoint x: 105, startPoint y: 57, endPoint x: 191, endPoint y: 120, distance: 105.9
click at [191, 120] on div "2 [STREET_ADDRESS][PERSON_NAME] 3 [STREET_ADDRESS][PERSON_NAME] 4 [STREET_ADDRE…" at bounding box center [216, 102] width 411 height 290
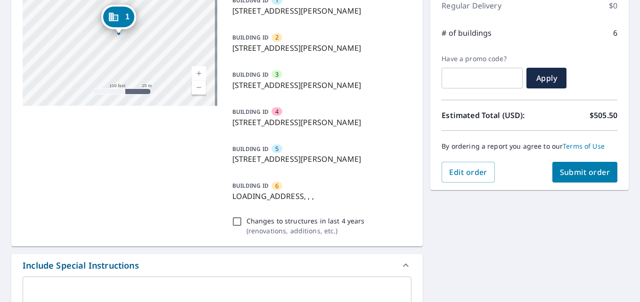
click at [260, 201] on p "LOADING_ADDRESS, , ," at bounding box center [320, 196] width 176 height 11
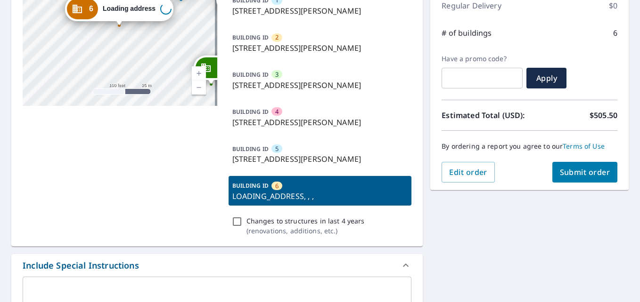
click at [170, 98] on div "1 [STREET_ADDRESS][PERSON_NAME] 2 [STREET_ADDRESS][PERSON_NAME][PERSON_NAME] 3 …" at bounding box center [120, 35] width 195 height 141
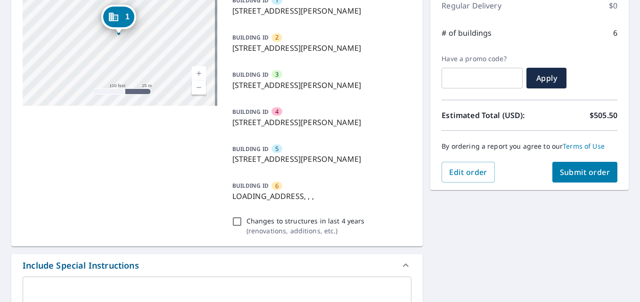
click at [170, 98] on div "2 [STREET_ADDRESS][PERSON_NAME] 3 [STREET_ADDRESS][PERSON_NAME][PERSON_NAME] 4 …" at bounding box center [120, 35] width 195 height 141
click at [163, 84] on div "2 [STREET_ADDRESS][PERSON_NAME] 3 [STREET_ADDRESS][PERSON_NAME][PERSON_NAME] 4 …" at bounding box center [120, 35] width 195 height 141
click at [96, 41] on div "2 [STREET_ADDRESS][PERSON_NAME] 3 [STREET_ADDRESS][PERSON_NAME][PERSON_NAME] 4 …" at bounding box center [120, 35] width 195 height 141
drag, startPoint x: 96, startPoint y: 41, endPoint x: 311, endPoint y: 201, distance: 268.4
click at [311, 201] on p "LOADING_ADDRESS, , ," at bounding box center [320, 196] width 176 height 11
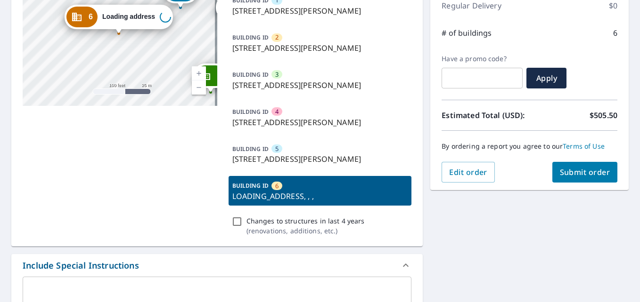
click at [311, 201] on p "LOADING_ADDRESS, , ," at bounding box center [320, 196] width 176 height 11
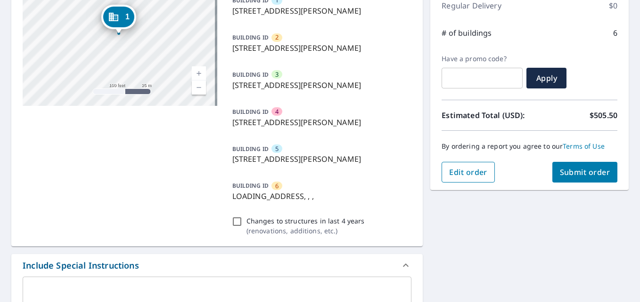
click at [478, 178] on button "Edit order" at bounding box center [467, 172] width 53 height 21
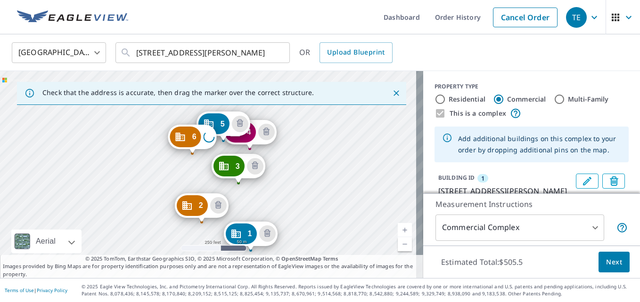
drag, startPoint x: 335, startPoint y: 147, endPoint x: 378, endPoint y: 225, distance: 89.2
click at [378, 225] on div "2 [STREET_ADDRESS][PERSON_NAME] 3 [STREET_ADDRESS][PERSON_NAME][PERSON_NAME] 4 …" at bounding box center [211, 174] width 423 height 207
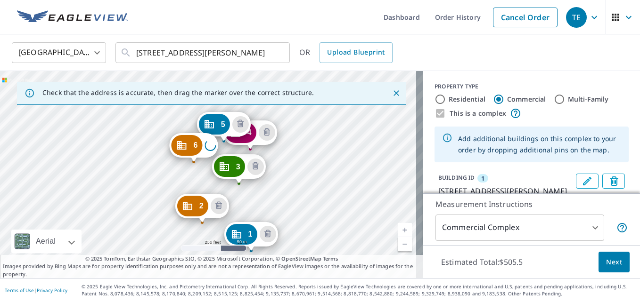
drag, startPoint x: 191, startPoint y: 139, endPoint x: 192, endPoint y: 147, distance: 8.1
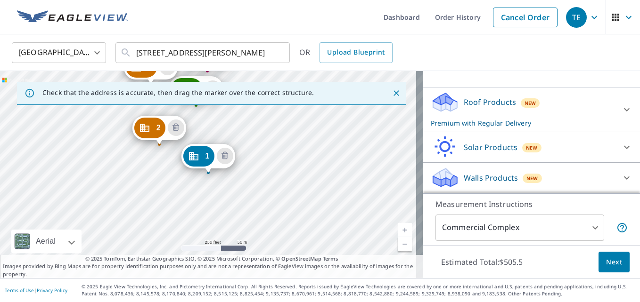
scroll to position [341, 0]
click at [624, 111] on icon at bounding box center [627, 109] width 6 height 3
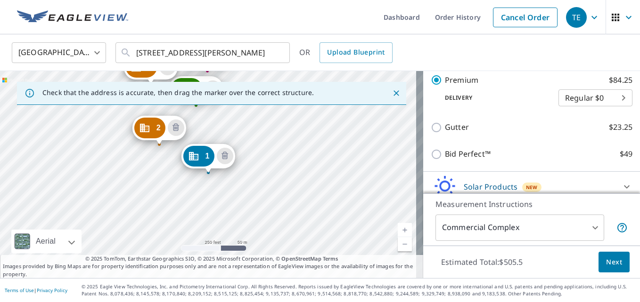
scroll to position [449, 0]
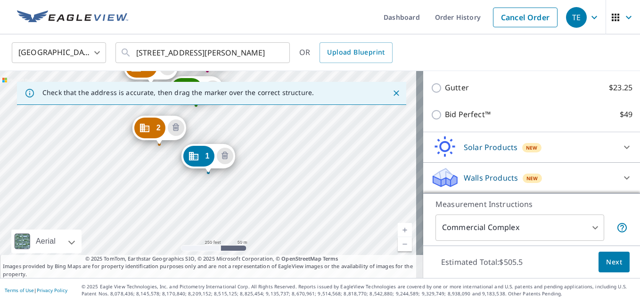
click at [606, 263] on span "Next" at bounding box center [614, 263] width 16 height 12
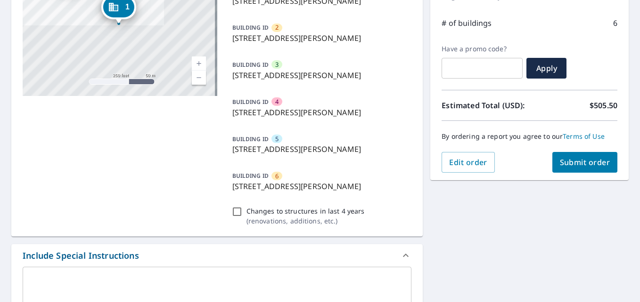
scroll to position [150, 0]
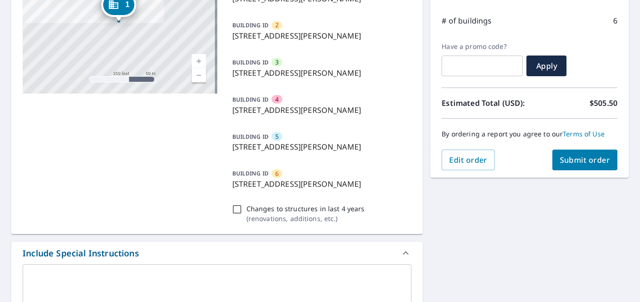
click at [578, 163] on span "Submit order" at bounding box center [585, 160] width 50 height 10
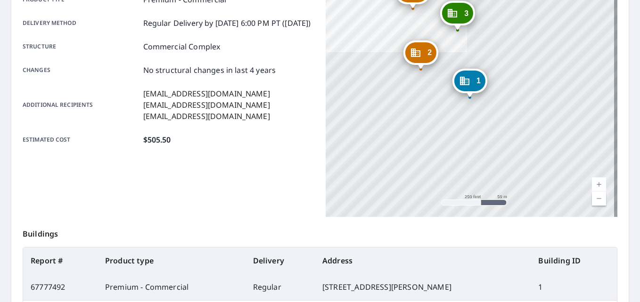
click at [242, 185] on div "Product type Premium - Commercial Delivery method Regular Delivery by [DATE] 6:…" at bounding box center [169, 100] width 292 height 236
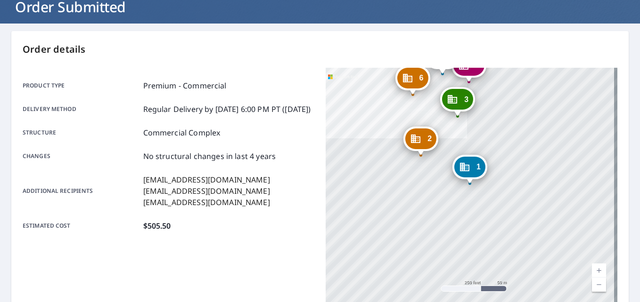
scroll to position [56, 0]
